Goal: Book appointment/travel/reservation

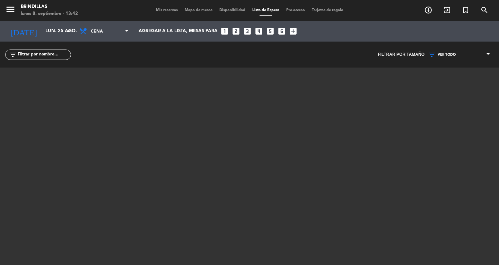
click at [161, 8] on span "Mis reservas" at bounding box center [167, 10] width 29 height 4
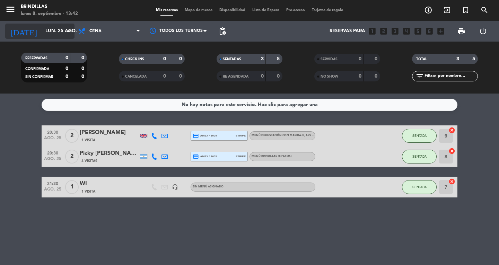
click at [45, 31] on input "lun. 25 ago." at bounding box center [72, 31] width 61 height 12
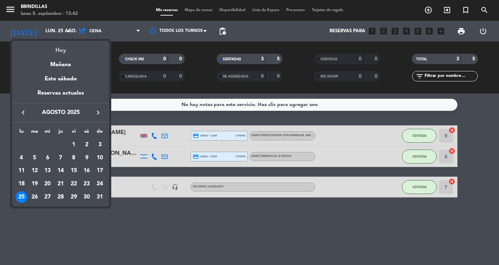
click at [61, 53] on div "Hoy" at bounding box center [60, 48] width 97 height 14
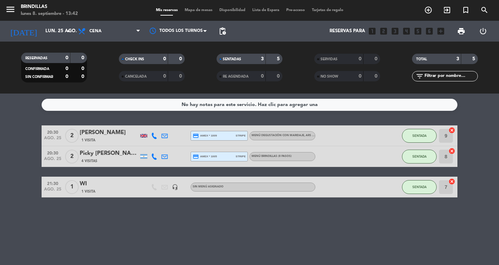
type input "lun. [DATE]"
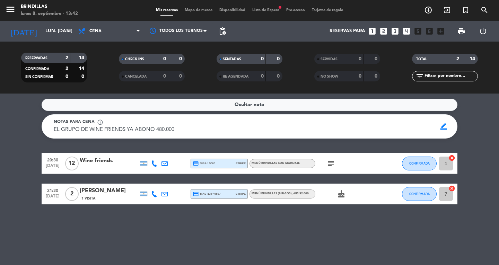
click at [269, 10] on span "Lista de Espera fiber_manual_record" at bounding box center [266, 10] width 34 height 4
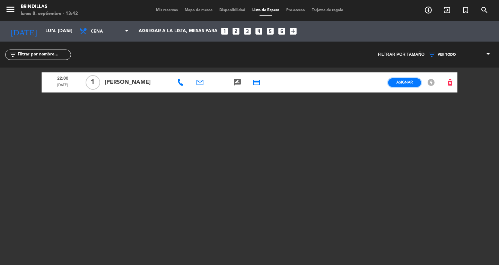
click at [399, 80] on span "Asignar" at bounding box center [405, 82] width 16 height 5
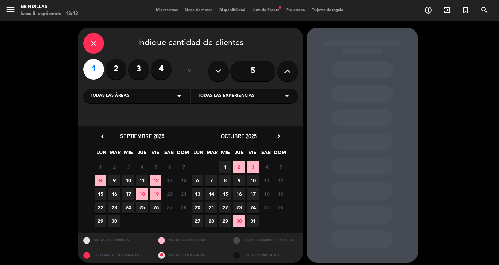
click at [102, 177] on span "8" at bounding box center [100, 180] width 11 height 11
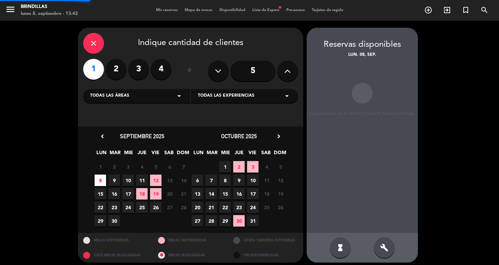
scroll to position [4, 0]
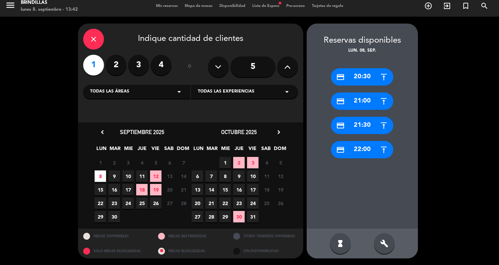
click at [355, 79] on div "credit_card 20:30" at bounding box center [362, 76] width 62 height 17
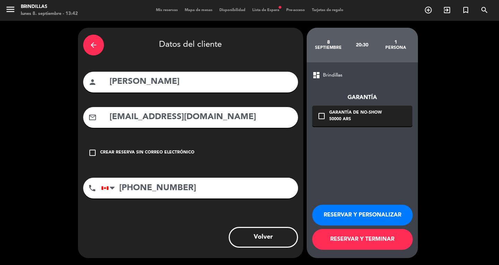
scroll to position [0, 0]
click at [369, 214] on button "RESERVAR Y PERSONALIZAR" at bounding box center [362, 215] width 101 height 21
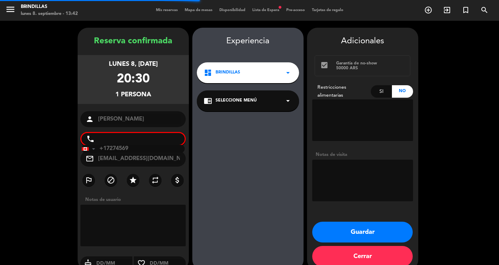
scroll to position [12, 0]
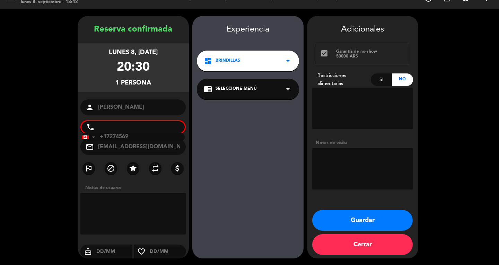
click at [369, 220] on button "Guardar" at bounding box center [362, 220] width 101 height 21
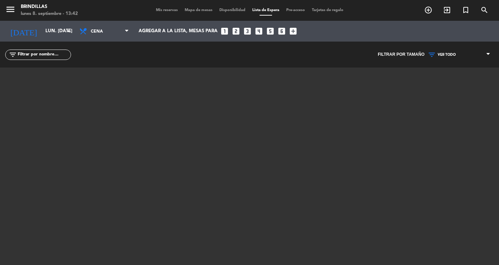
click at [161, 10] on span "Mis reservas" at bounding box center [167, 10] width 29 height 4
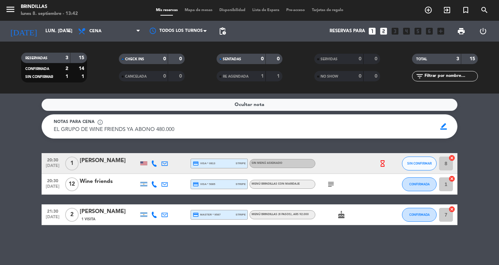
click at [332, 185] on icon "subject" at bounding box center [331, 184] width 8 height 8
